Goal: Obtain resource: Download file/media

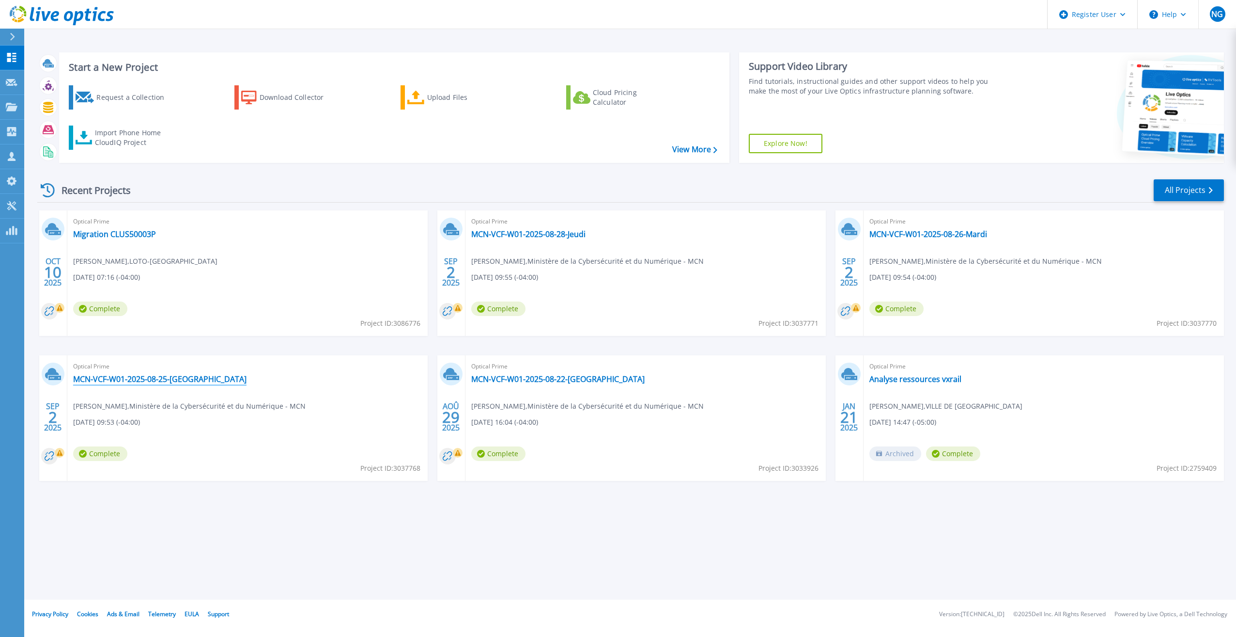
click at [150, 377] on link "MCN-VCF-W01-2025-08-25-[GEOGRAPHIC_DATA]" at bounding box center [159, 379] width 173 height 10
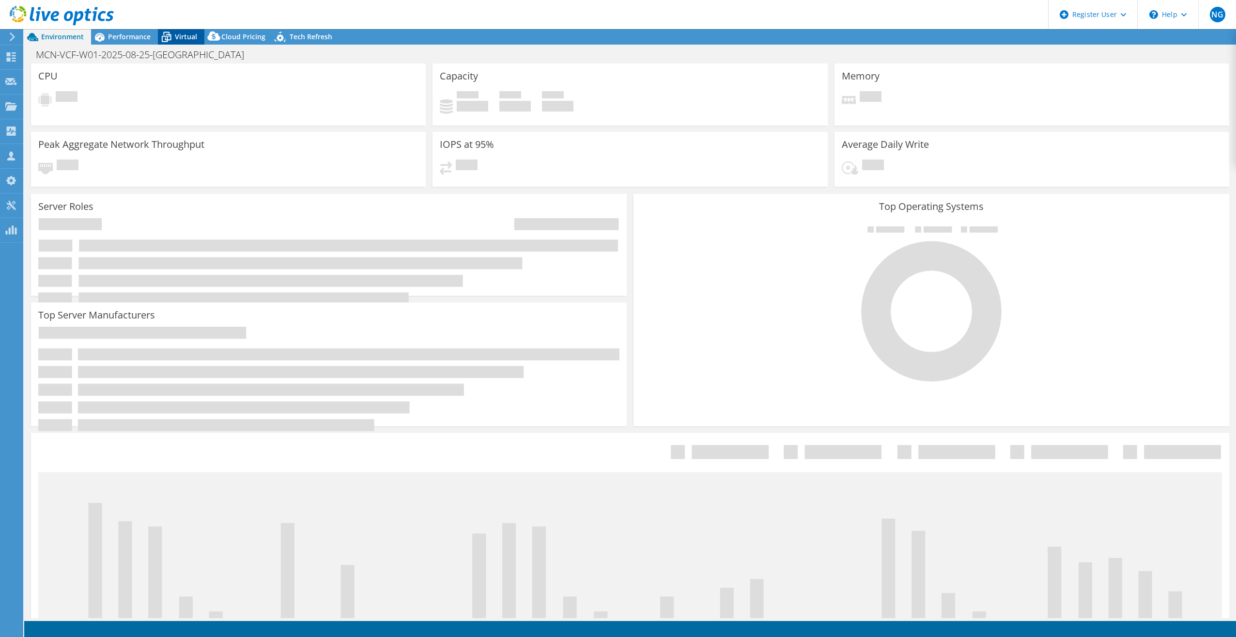
select select "[GEOGRAPHIC_DATA]"
select select "USD"
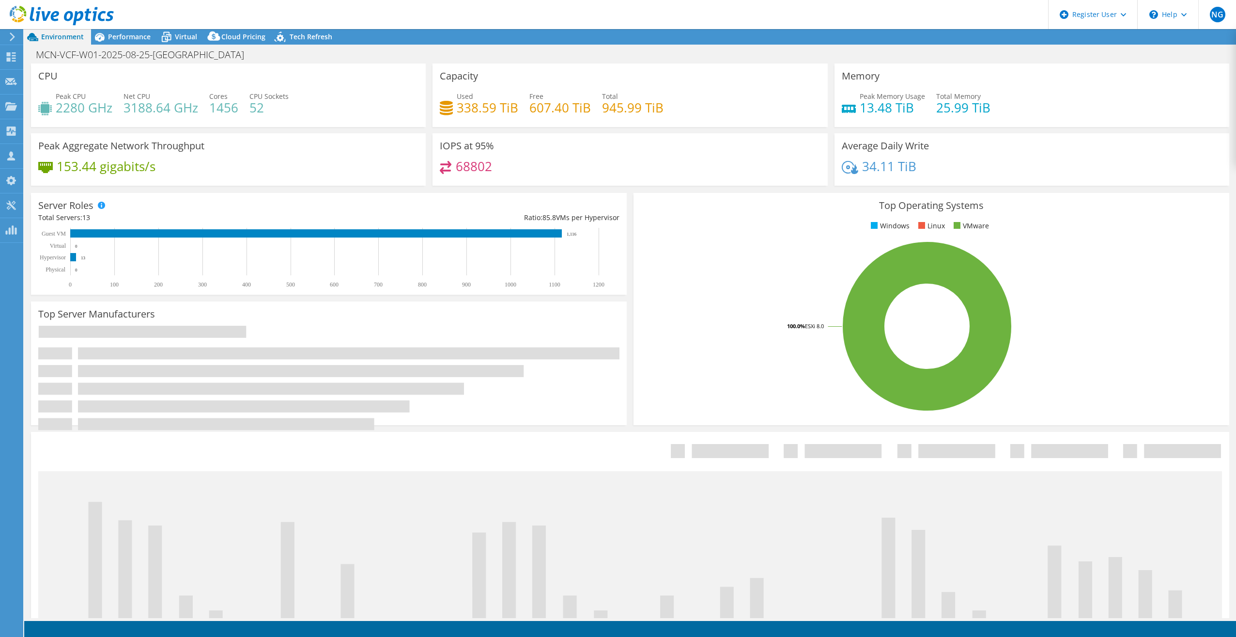
click at [134, 29] on header "NG Dell User [PERSON_NAME] [EMAIL_ADDRESS][PERSON_NAME][DOMAIN_NAME] Dell My Pr…" at bounding box center [618, 14] width 1236 height 29
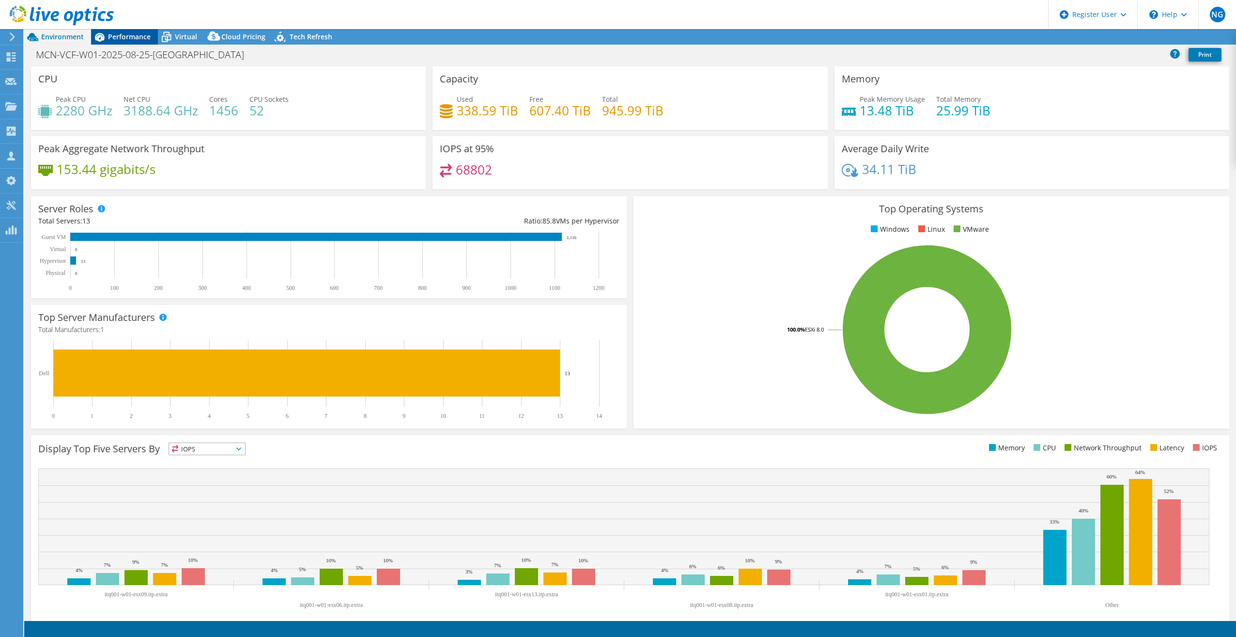
click at [133, 30] on div "Performance" at bounding box center [124, 37] width 67 height 16
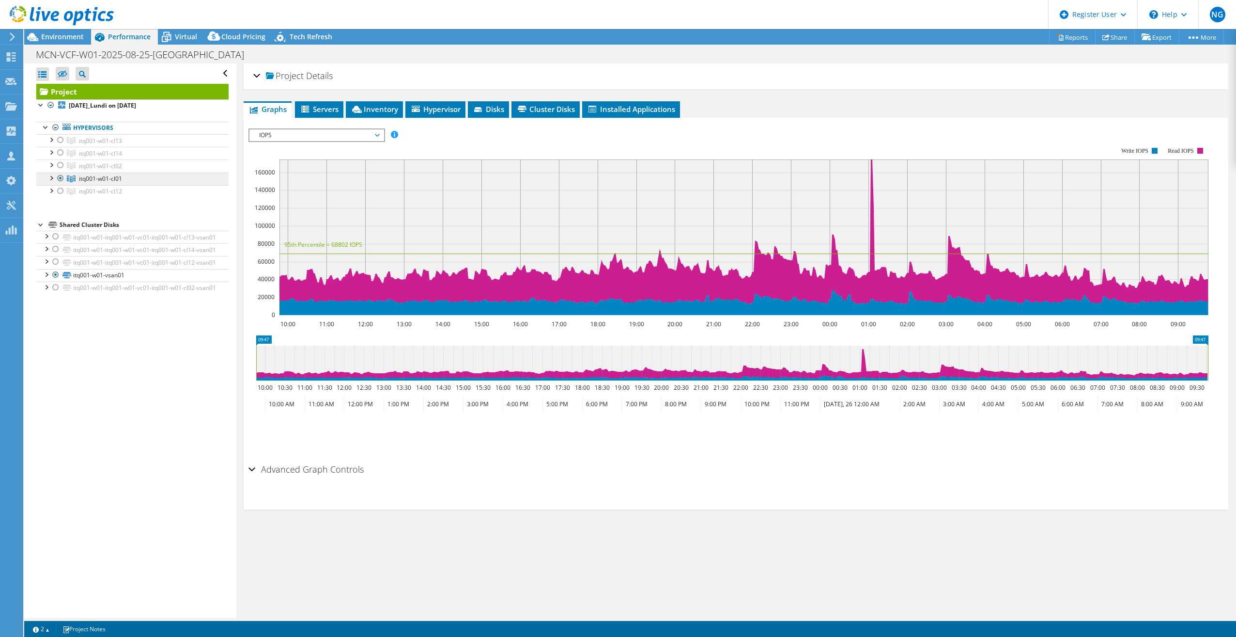
click at [121, 174] on span "itq001-w01-cl01" at bounding box center [100, 178] width 43 height 8
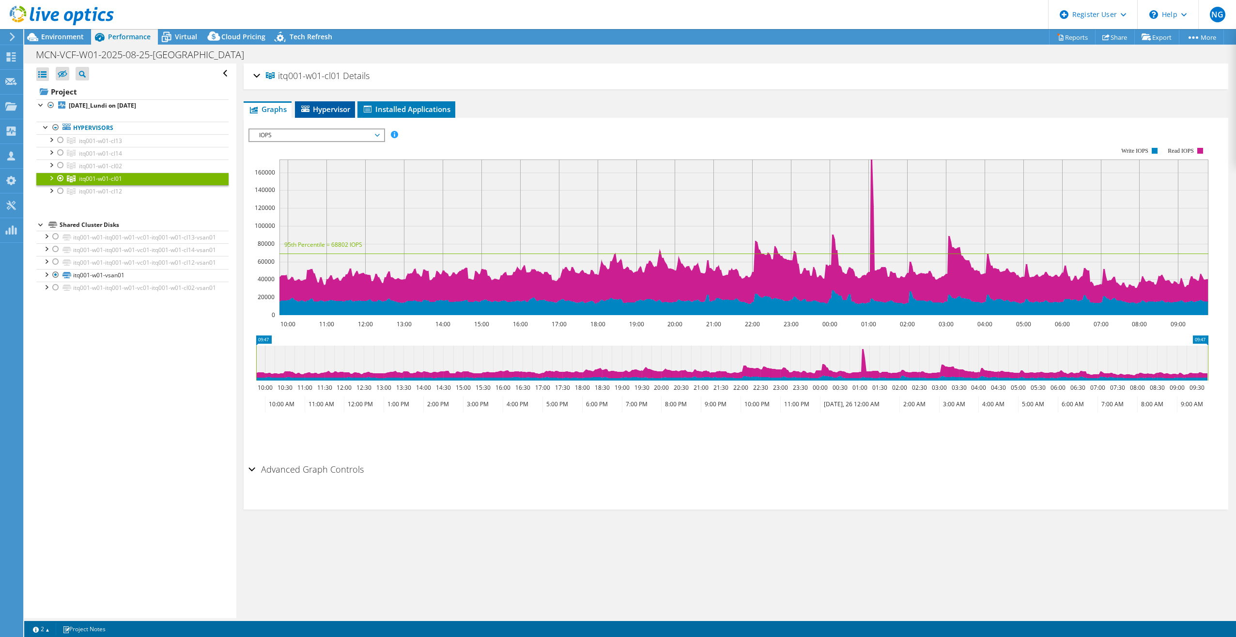
click at [323, 109] on span "Hypervisor" at bounding box center [325, 109] width 50 height 10
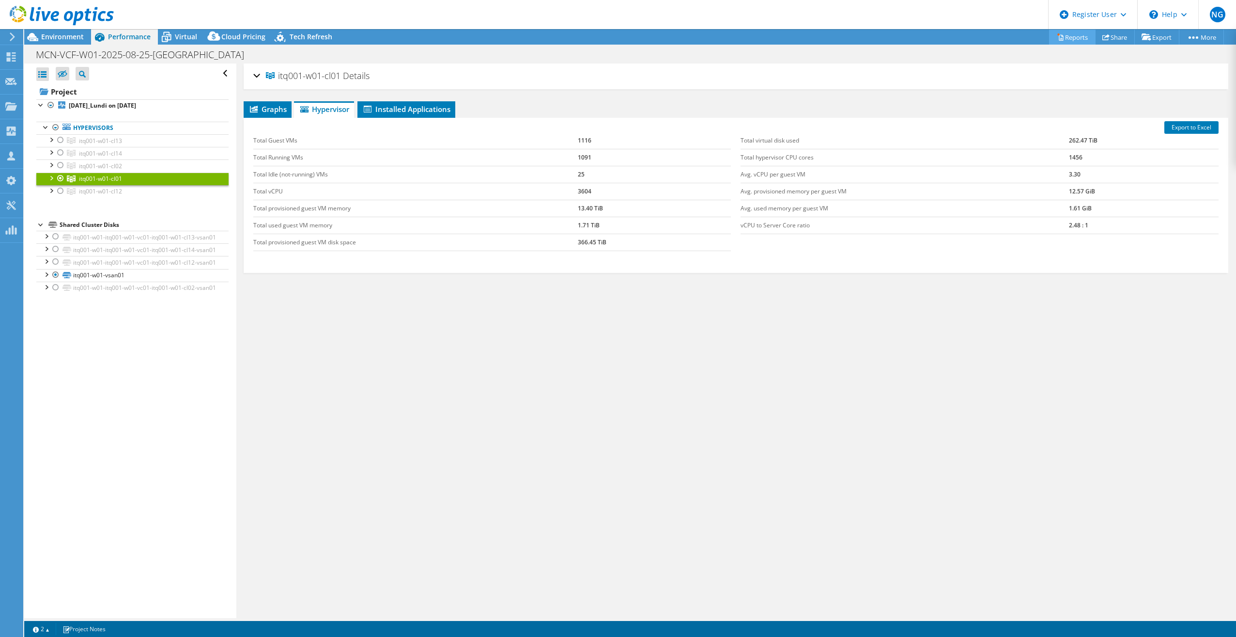
click at [1065, 39] on link "Reports" at bounding box center [1072, 37] width 47 height 15
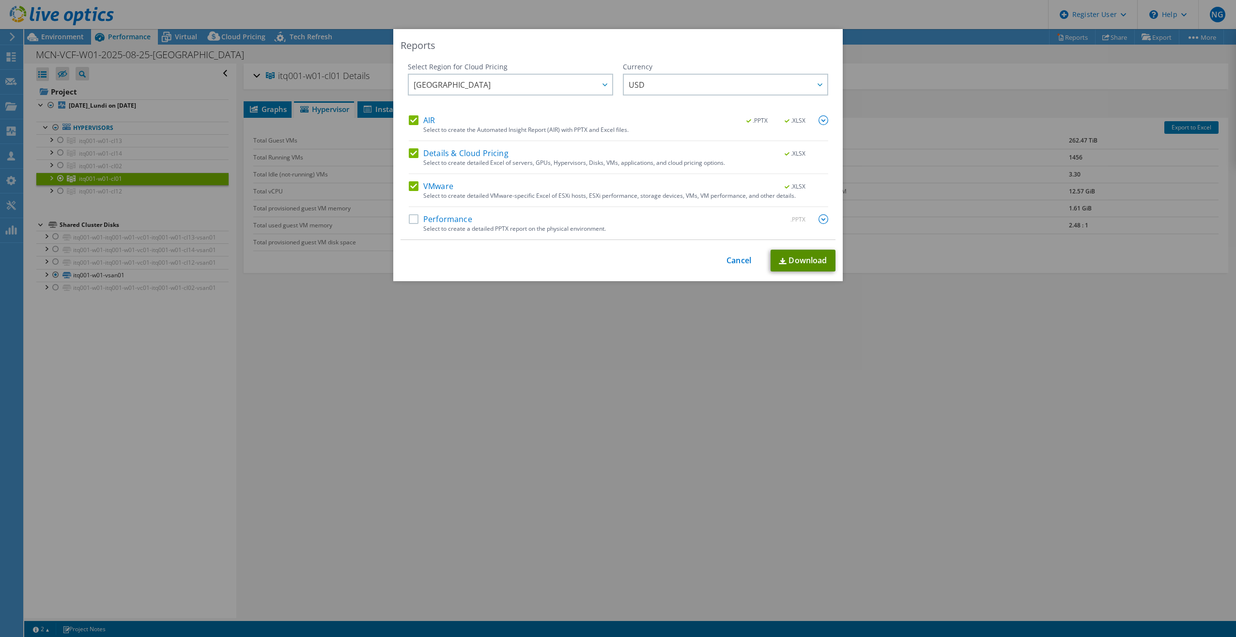
click at [807, 262] on link "Download" at bounding box center [803, 261] width 65 height 22
click at [732, 261] on link "Cancel" at bounding box center [739, 260] width 25 height 9
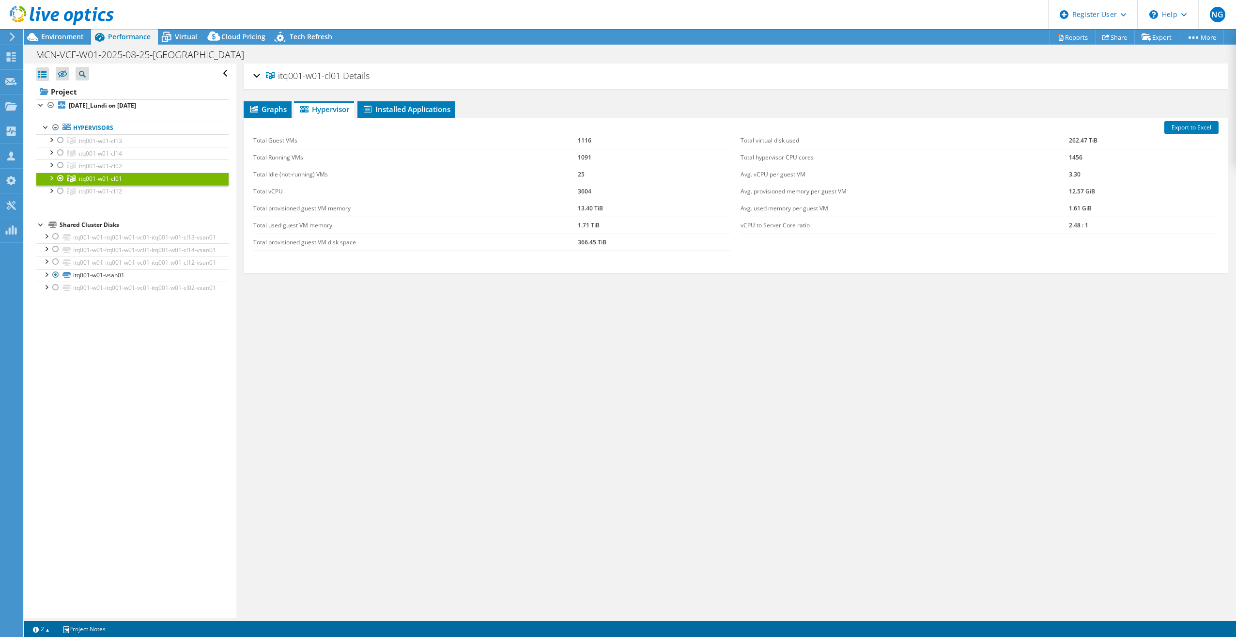
click at [564, 504] on div "itq001-w01-cl01 Details Hypervisors 13 Local Disks 13 Shared Cluster Disks 1 Us…" at bounding box center [735, 340] width 999 height 554
